Goal: Information Seeking & Learning: Learn about a topic

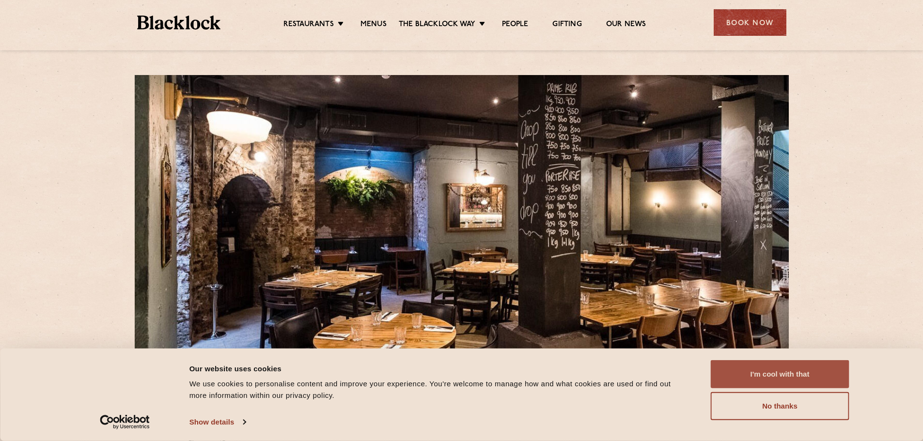
click at [798, 377] on button "I'm cool with that" at bounding box center [780, 374] width 139 height 28
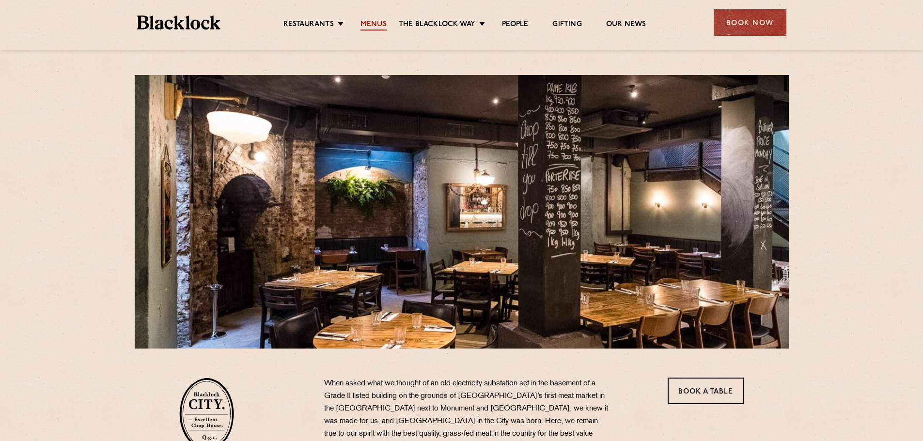
click at [374, 23] on link "Menus" at bounding box center [373, 25] width 26 height 11
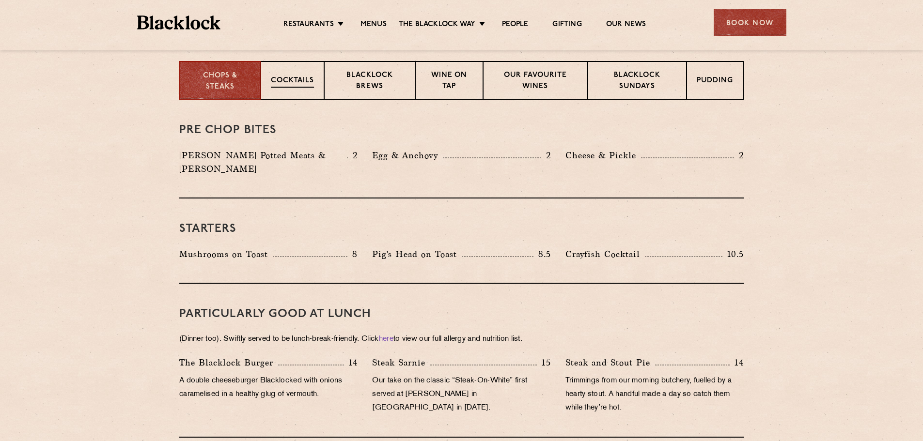
scroll to position [242, 0]
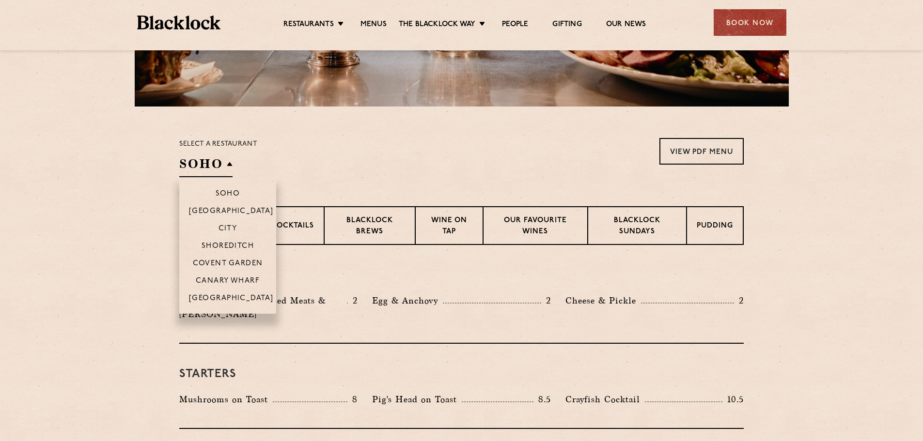
click at [208, 162] on h2 "SOHO" at bounding box center [205, 167] width 53 height 22
click at [227, 226] on p "City" at bounding box center [227, 230] width 19 height 10
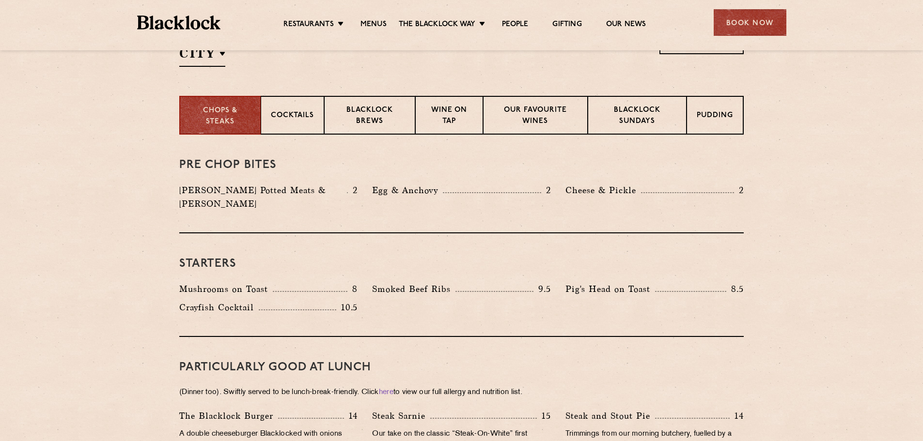
scroll to position [339, 0]
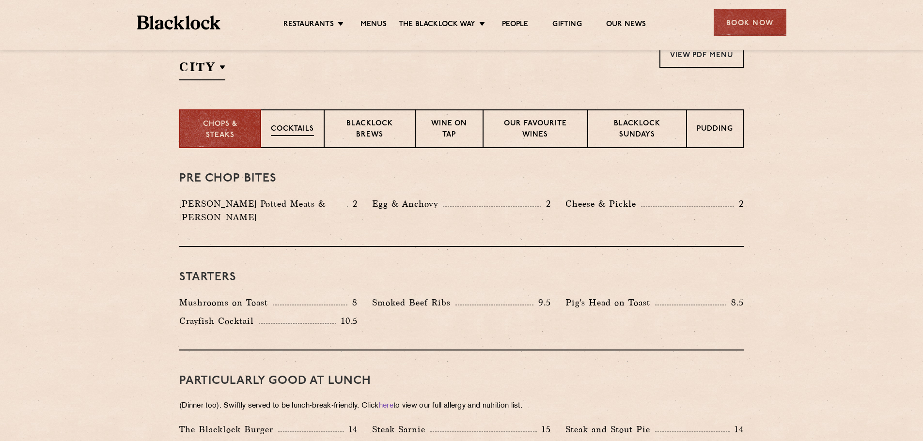
click at [288, 127] on p "Cocktails" at bounding box center [292, 130] width 43 height 12
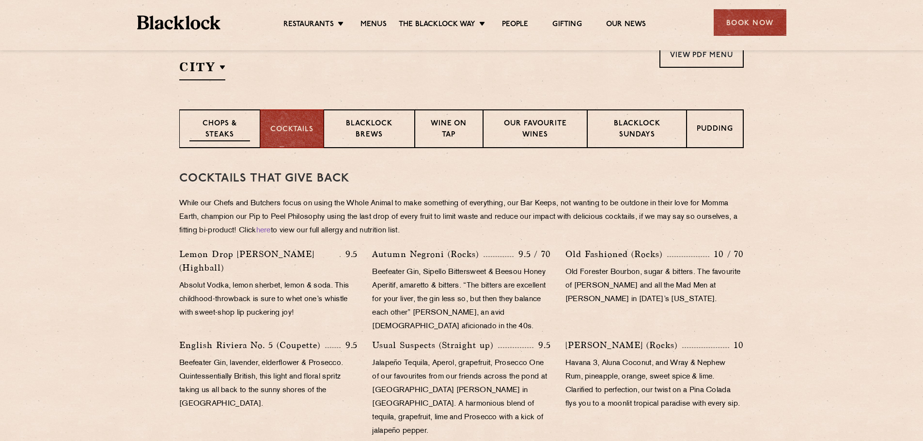
click at [244, 124] on p "Chops & Steaks" at bounding box center [219, 130] width 61 height 23
